Goal: Transaction & Acquisition: Download file/media

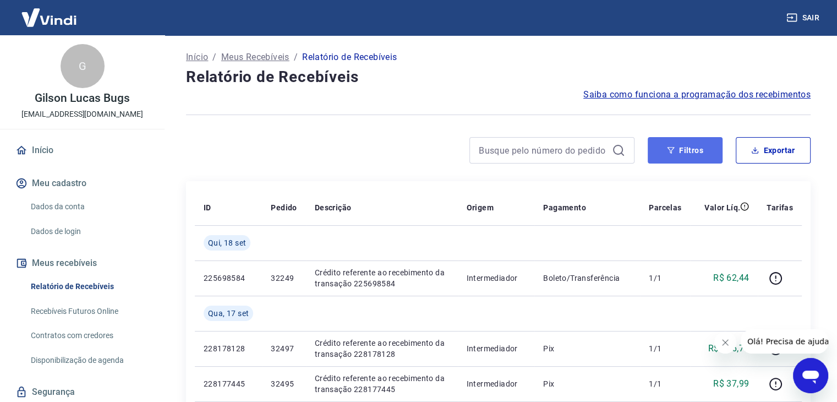
click at [702, 150] on button "Filtros" at bounding box center [685, 150] width 75 height 26
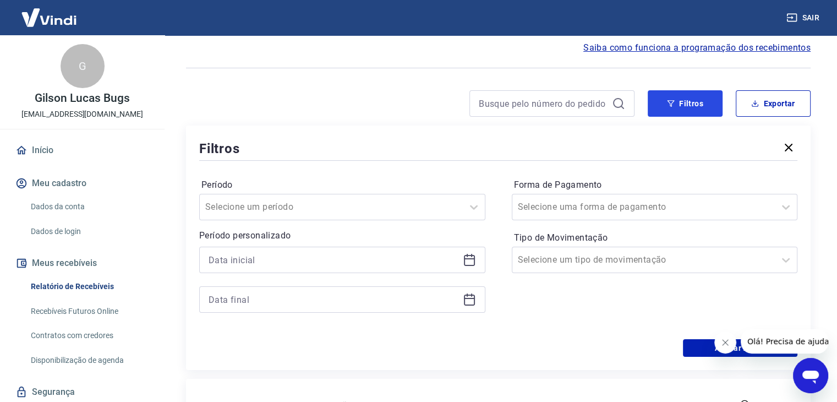
scroll to position [55, 0]
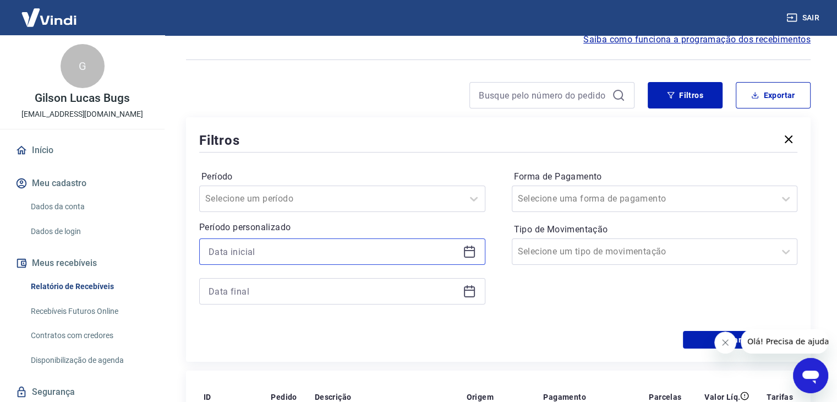
click at [332, 251] on input at bounding box center [334, 251] width 250 height 17
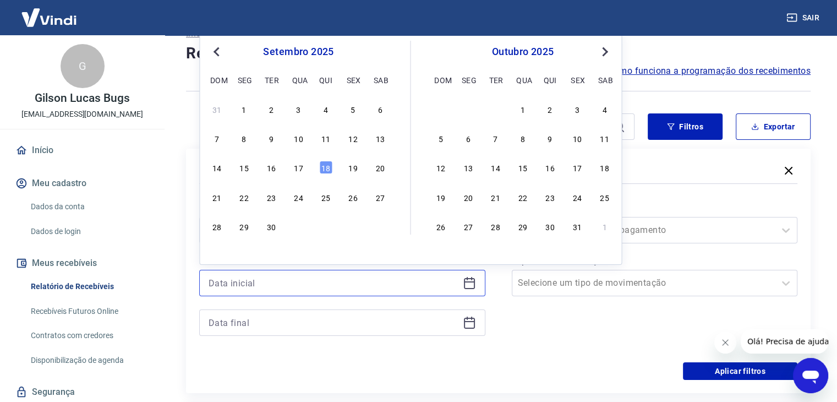
scroll to position [0, 0]
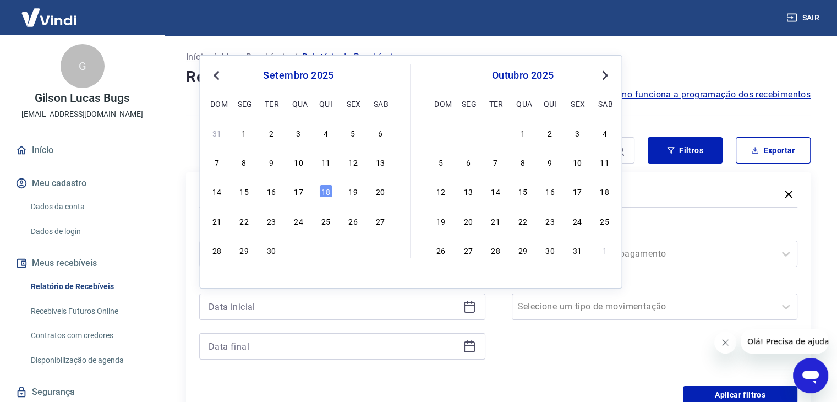
click at [215, 76] on button "Previous Month" at bounding box center [216, 75] width 13 height 13
click at [354, 134] on div "1" at bounding box center [352, 132] width 13 height 13
type input "[DATE]"
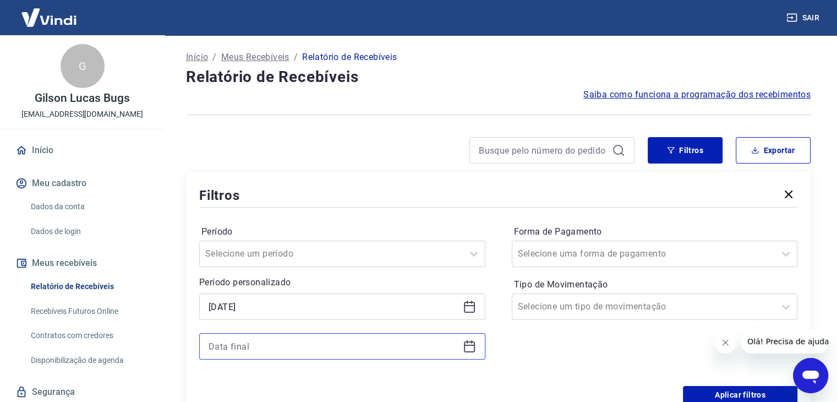
click at [267, 344] on input at bounding box center [334, 346] width 250 height 17
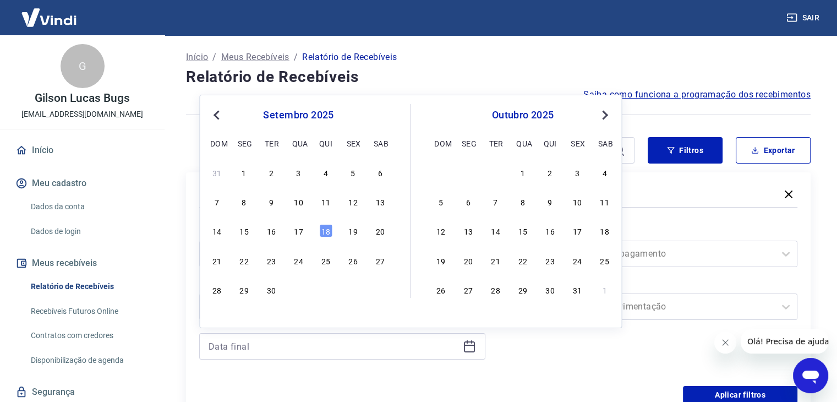
click at [213, 112] on button "Previous Month" at bounding box center [216, 114] width 13 height 13
click at [216, 311] on div "31" at bounding box center [298, 319] width 179 height 16
click at [215, 316] on div "31" at bounding box center [216, 318] width 13 height 13
type input "[DATE]"
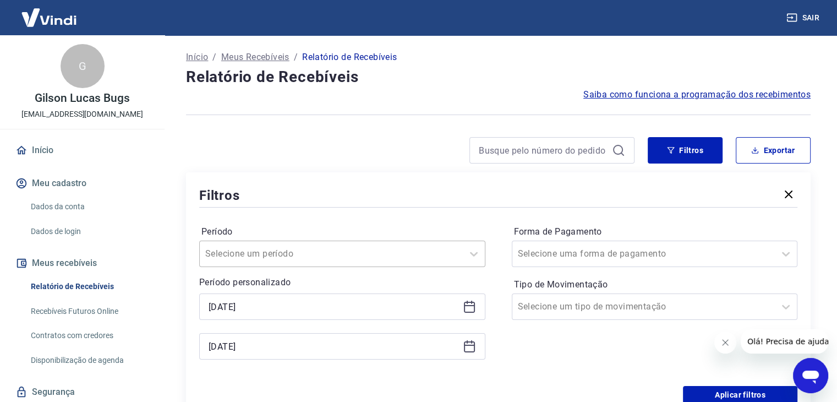
scroll to position [31, 0]
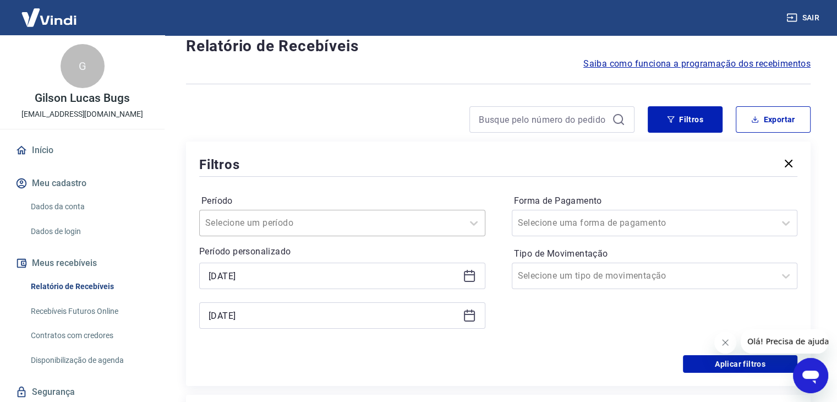
click at [341, 236] on div "Selecione um período" at bounding box center [342, 223] width 286 height 26
click at [362, 162] on div "Filtros" at bounding box center [498, 164] width 598 height 19
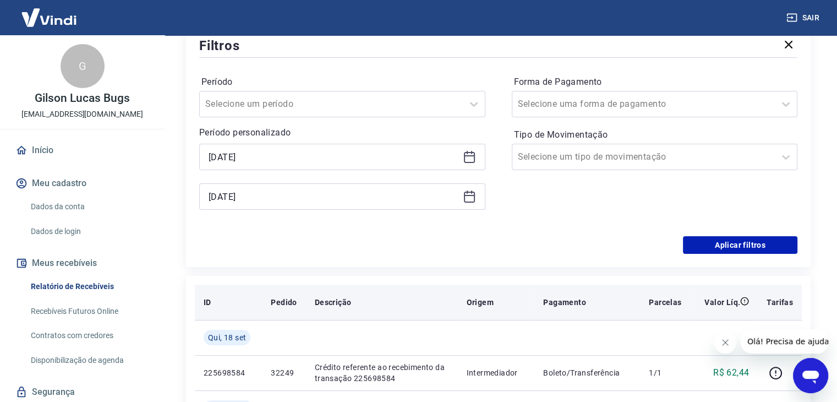
scroll to position [196, 0]
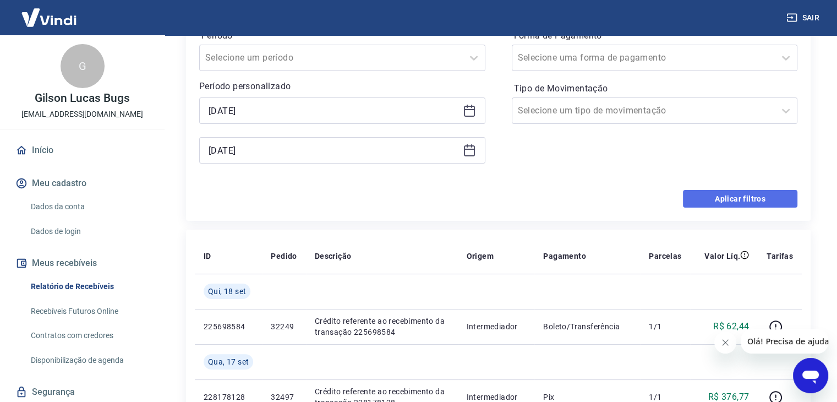
click at [730, 201] on button "Aplicar filtros" at bounding box center [740, 199] width 114 height 18
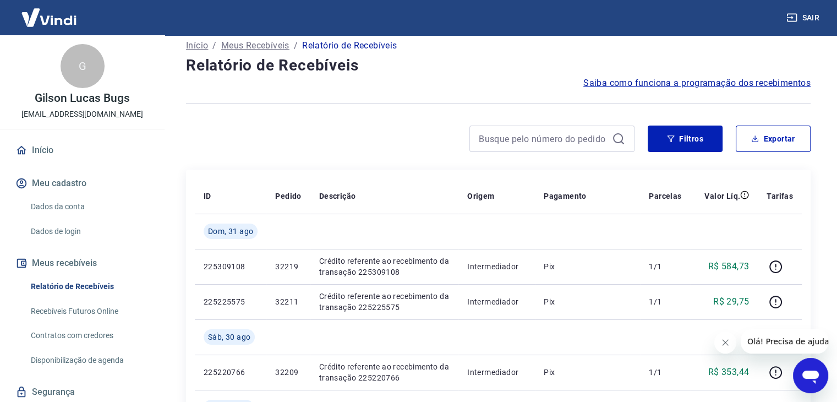
scroll to position [7, 0]
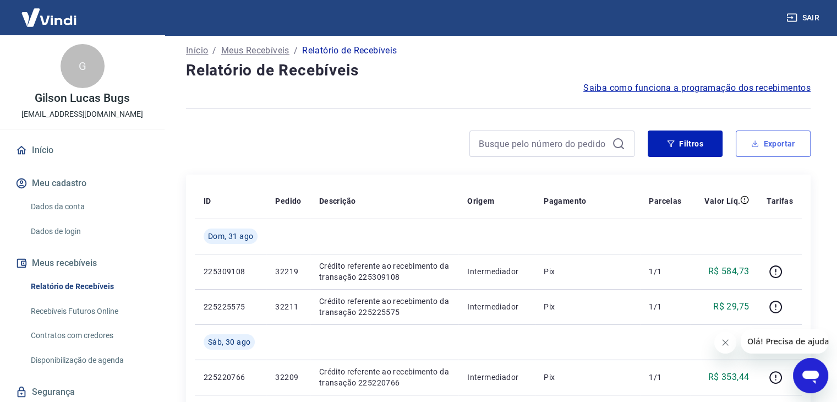
click at [759, 146] on button "Exportar" at bounding box center [773, 143] width 75 height 26
type input "[DATE]"
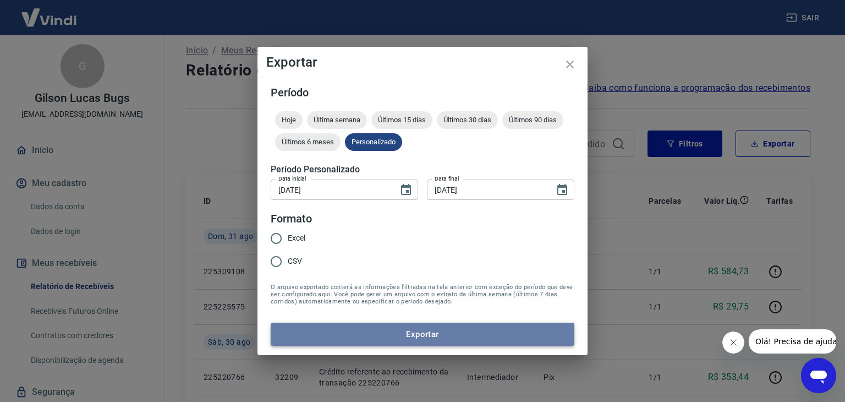
click at [412, 332] on button "Exportar" at bounding box center [423, 333] width 304 height 23
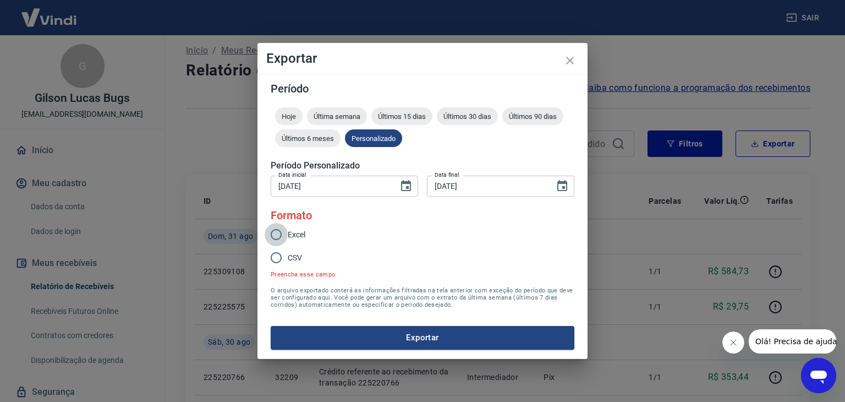
click at [278, 233] on input "Excel" at bounding box center [276, 234] width 23 height 23
radio input "true"
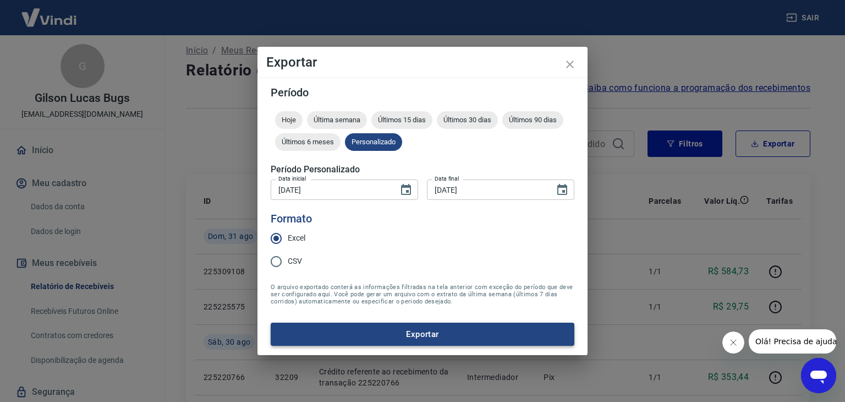
click at [403, 328] on button "Exportar" at bounding box center [423, 333] width 304 height 23
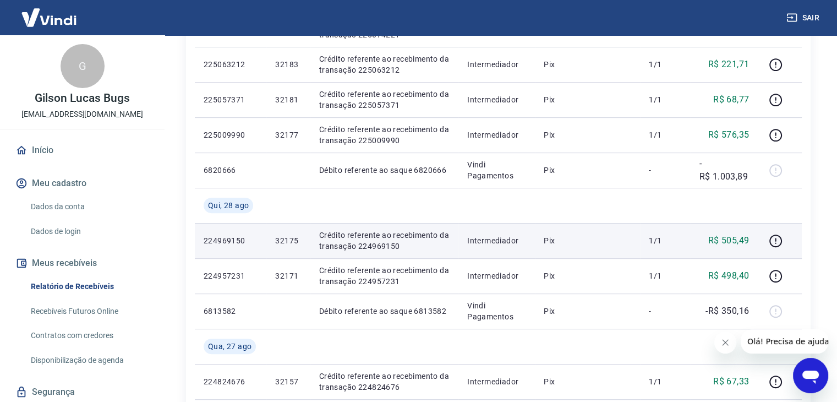
scroll to position [502, 0]
